Goal: Transaction & Acquisition: Purchase product/service

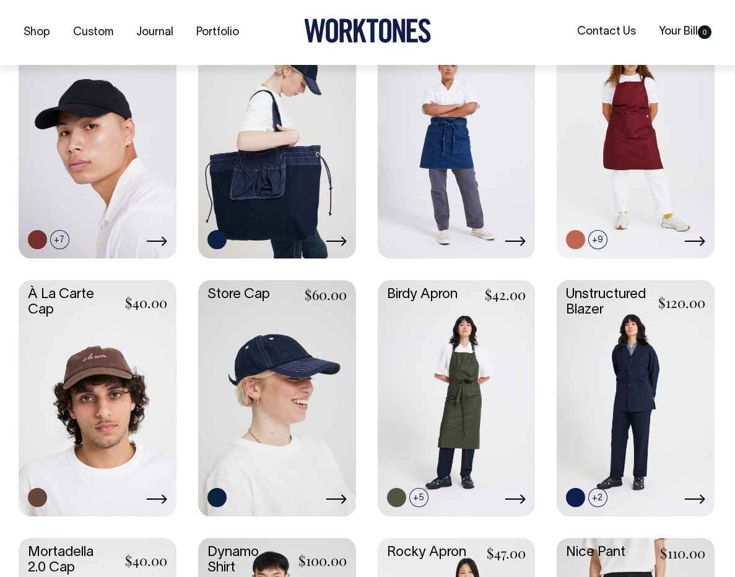
scroll to position [341, 0]
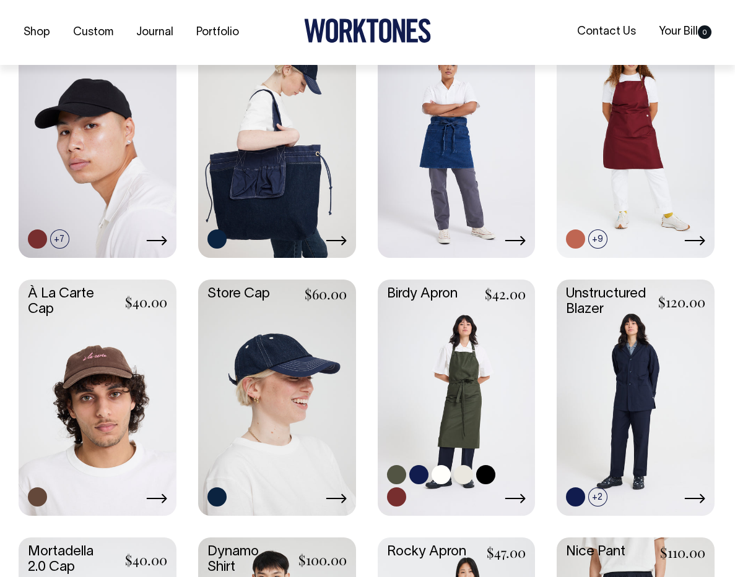
click at [422, 475] on link at bounding box center [418, 474] width 19 height 19
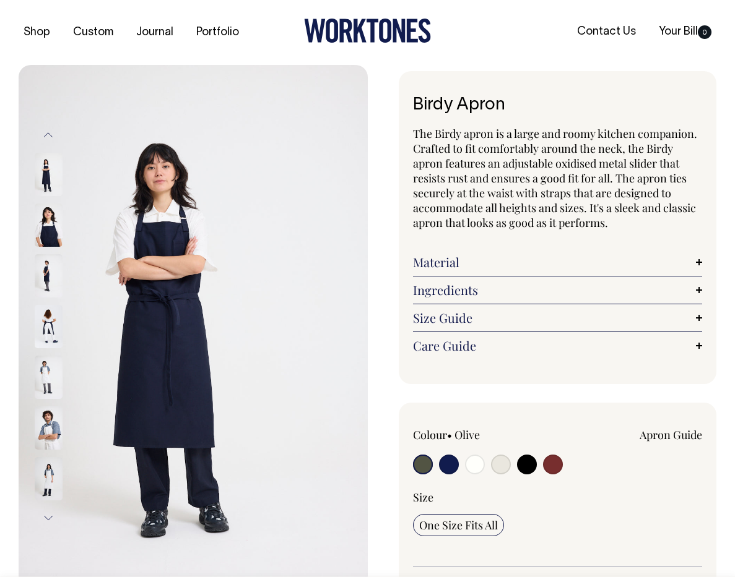
radio input "true"
select select "Dark Navy"
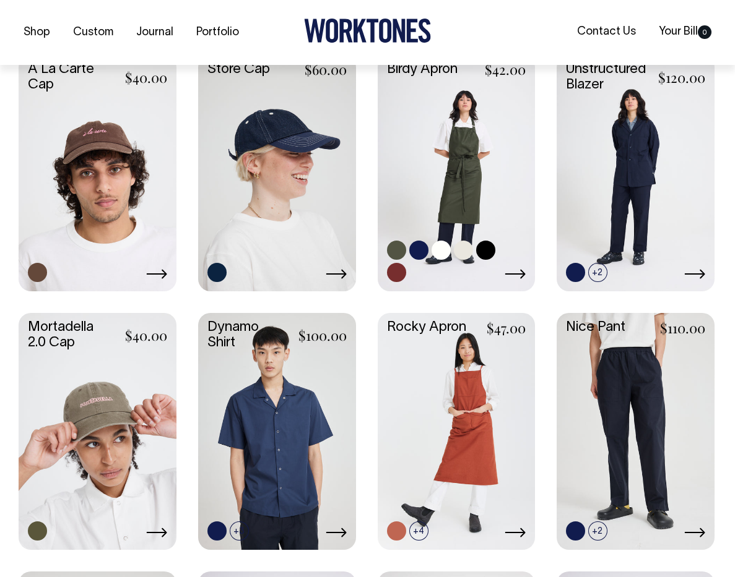
scroll to position [566, 0]
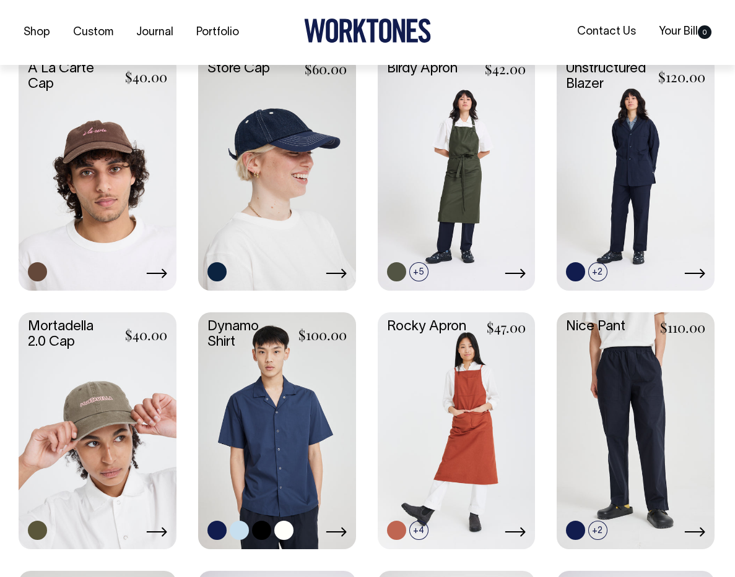
click at [280, 530] on link at bounding box center [283, 530] width 19 height 19
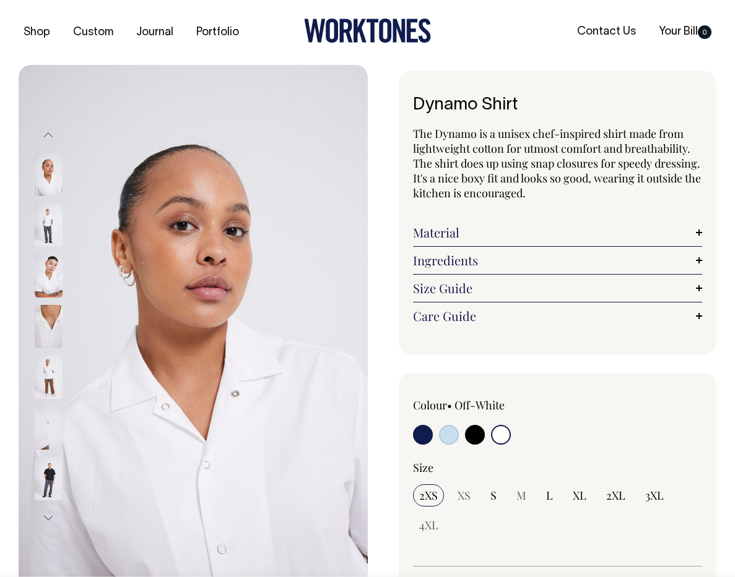
select select "Off-White"
